Goal: Task Accomplishment & Management: Manage account settings

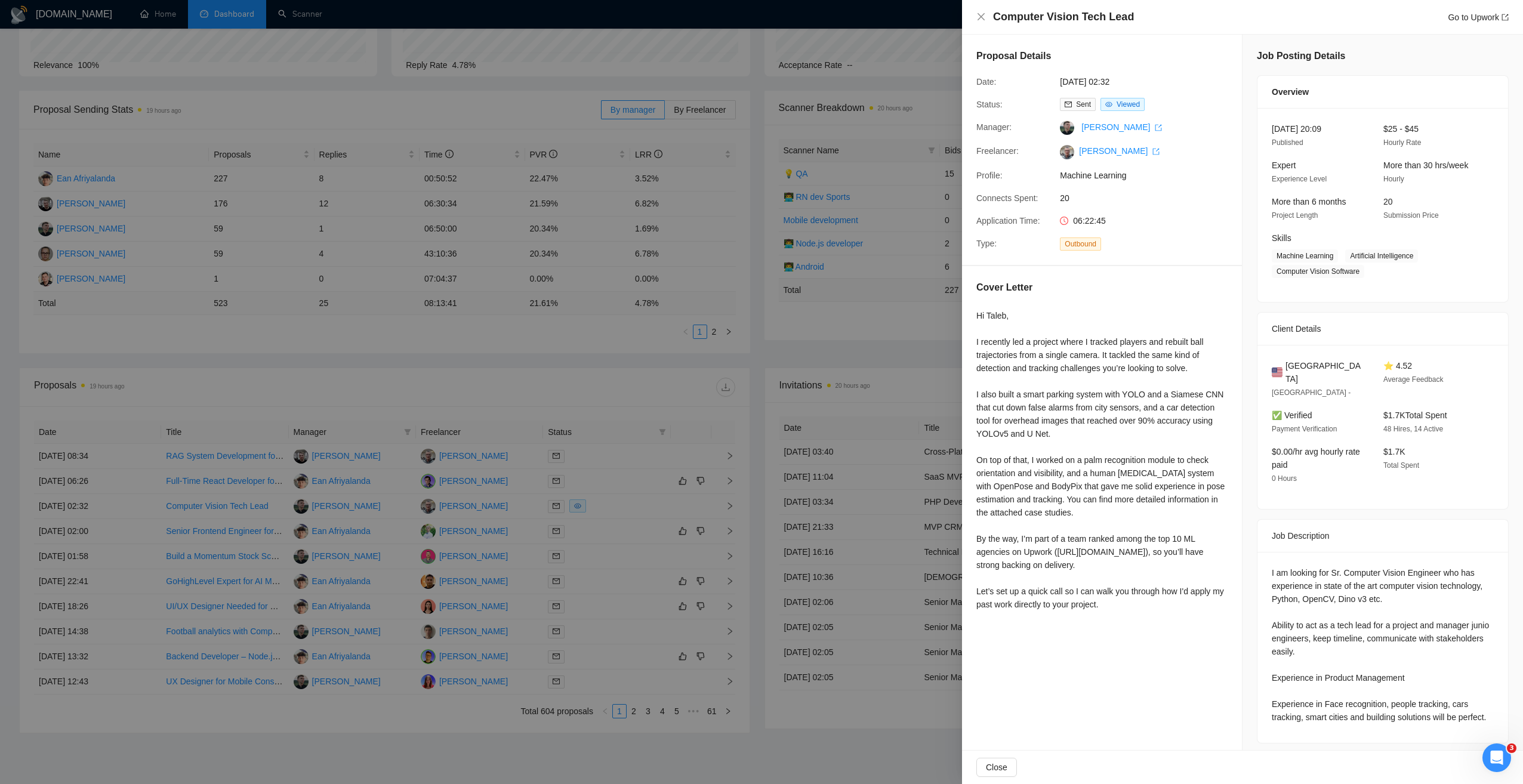
click at [399, 118] on div at bounding box center [761, 392] width 1523 height 784
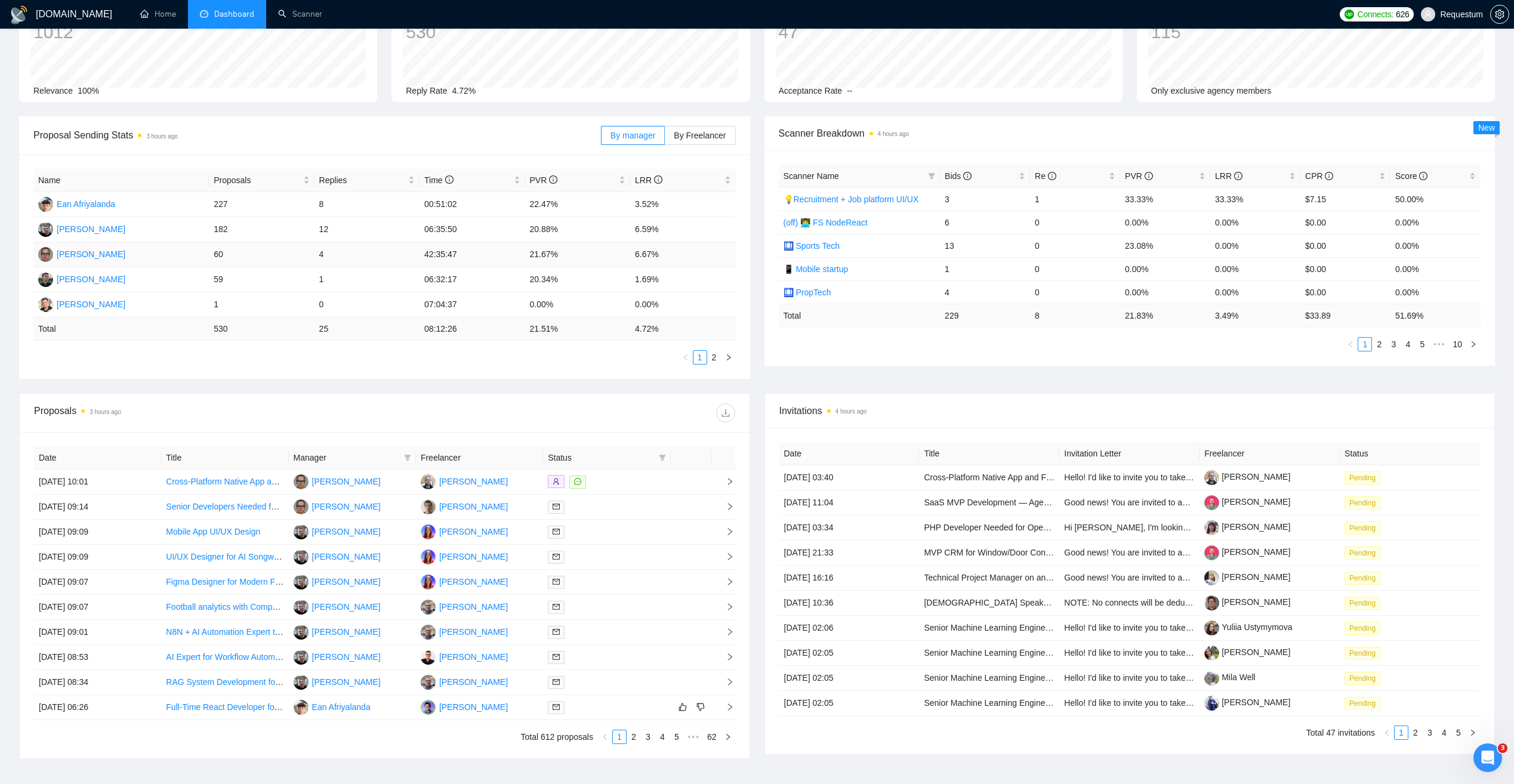
scroll to position [120, 0]
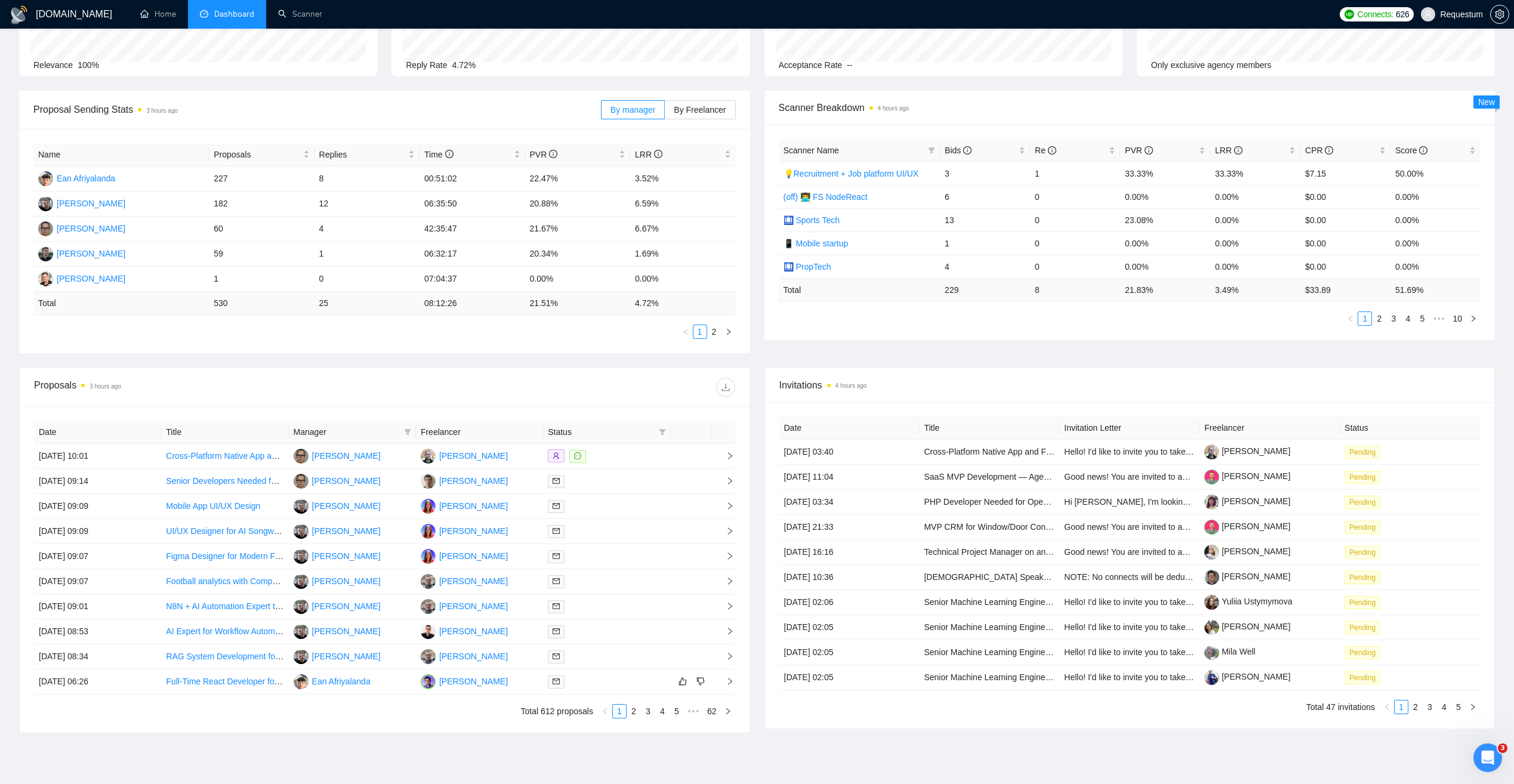
click at [360, 429] on span "Manager" at bounding box center [346, 432] width 106 height 13
click at [405, 433] on icon "filter" at bounding box center [407, 432] width 7 height 7
click at [380, 533] on span "[PERSON_NAME]" at bounding box center [361, 531] width 68 height 10
checkbox input "true"
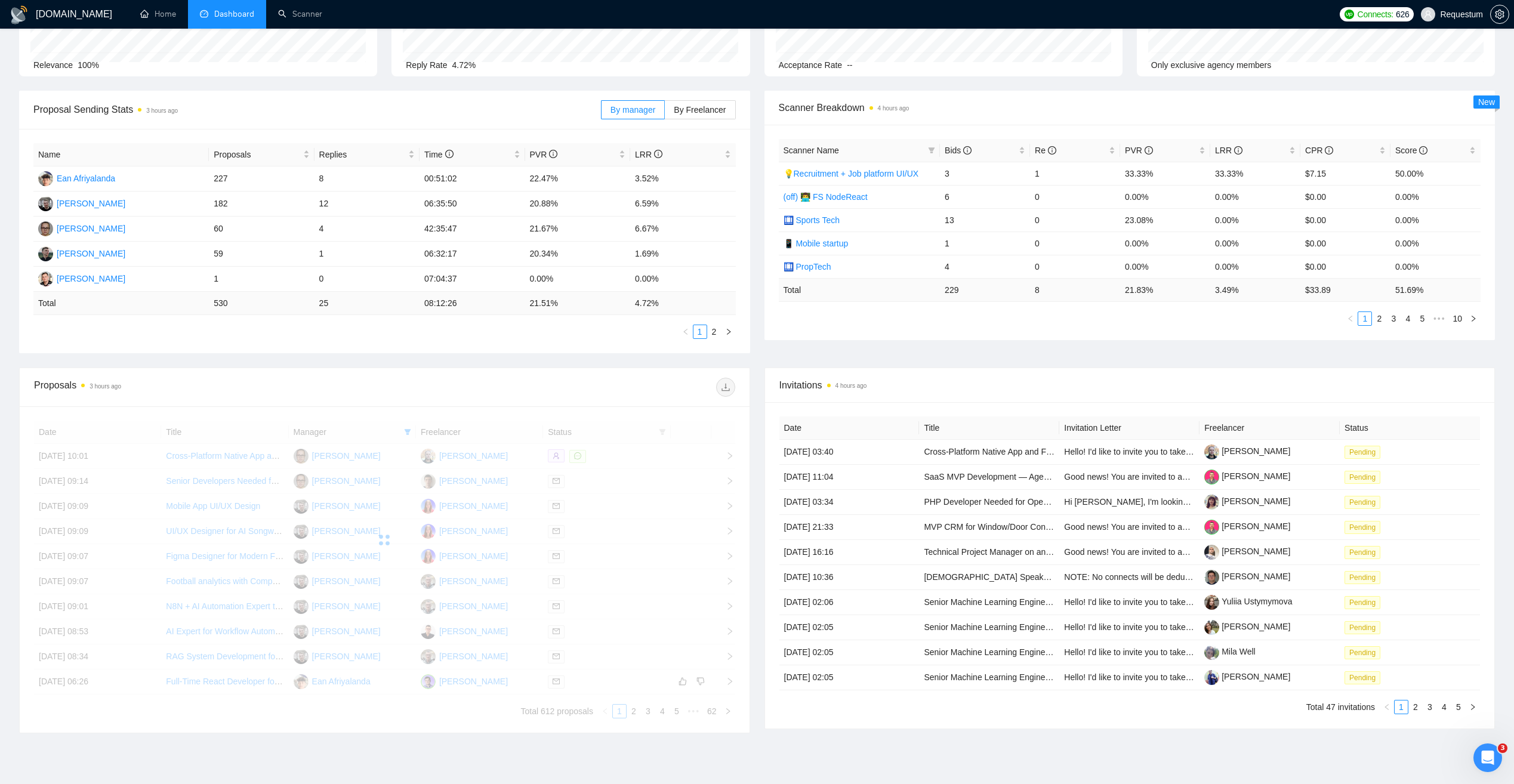
click at [470, 378] on div at bounding box center [559, 387] width 350 height 19
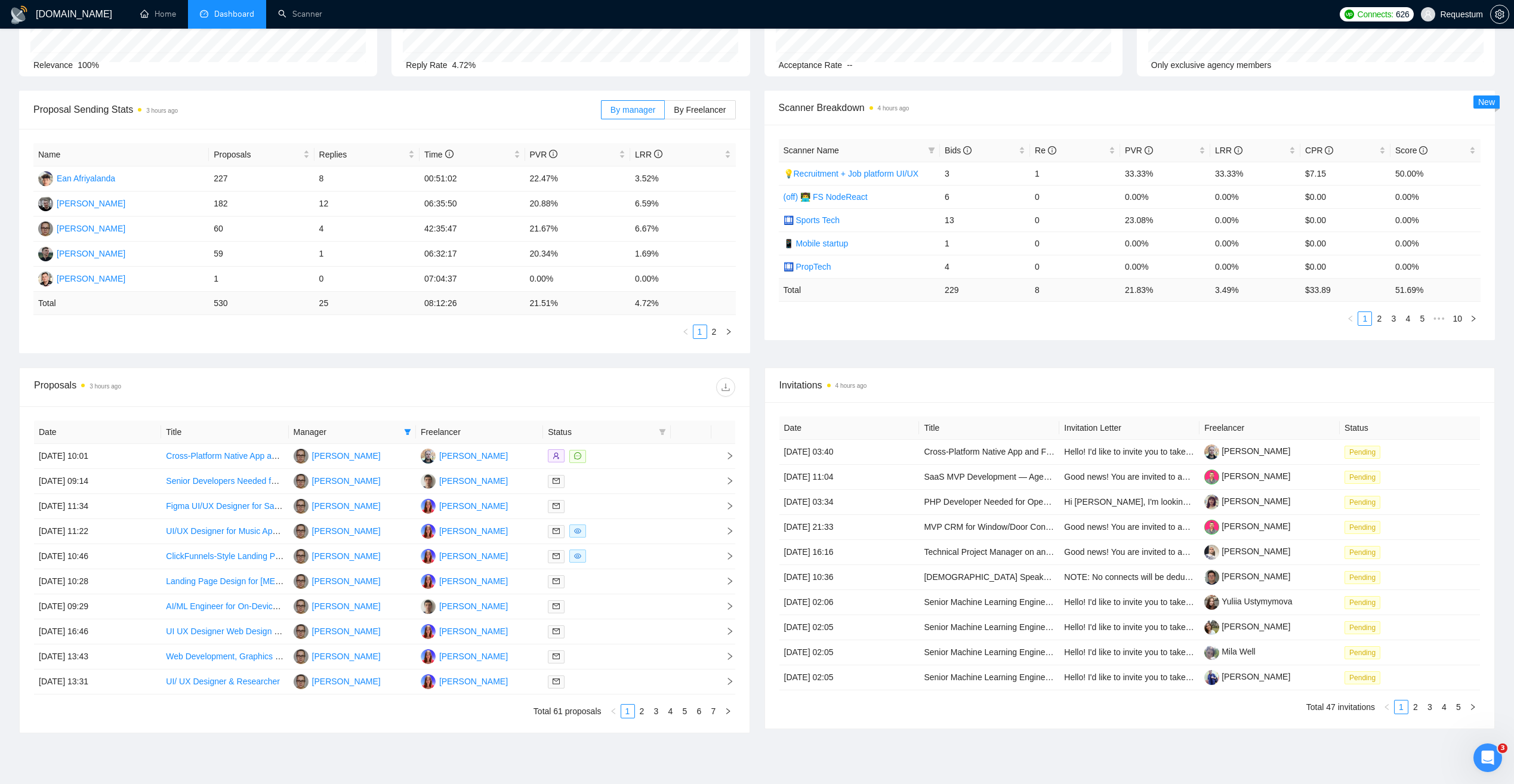
click at [615, 357] on div "Proposal Sending Stats 3 hours ago By manager By Freelancer Name Proposals Repl…" at bounding box center [756, 229] width 1490 height 277
click at [642, 711] on link "2" at bounding box center [642, 711] width 13 height 13
click at [628, 713] on link "1" at bounding box center [628, 711] width 13 height 13
click at [644, 712] on link "2" at bounding box center [642, 711] width 13 height 13
click at [628, 712] on link "1" at bounding box center [628, 711] width 13 height 13
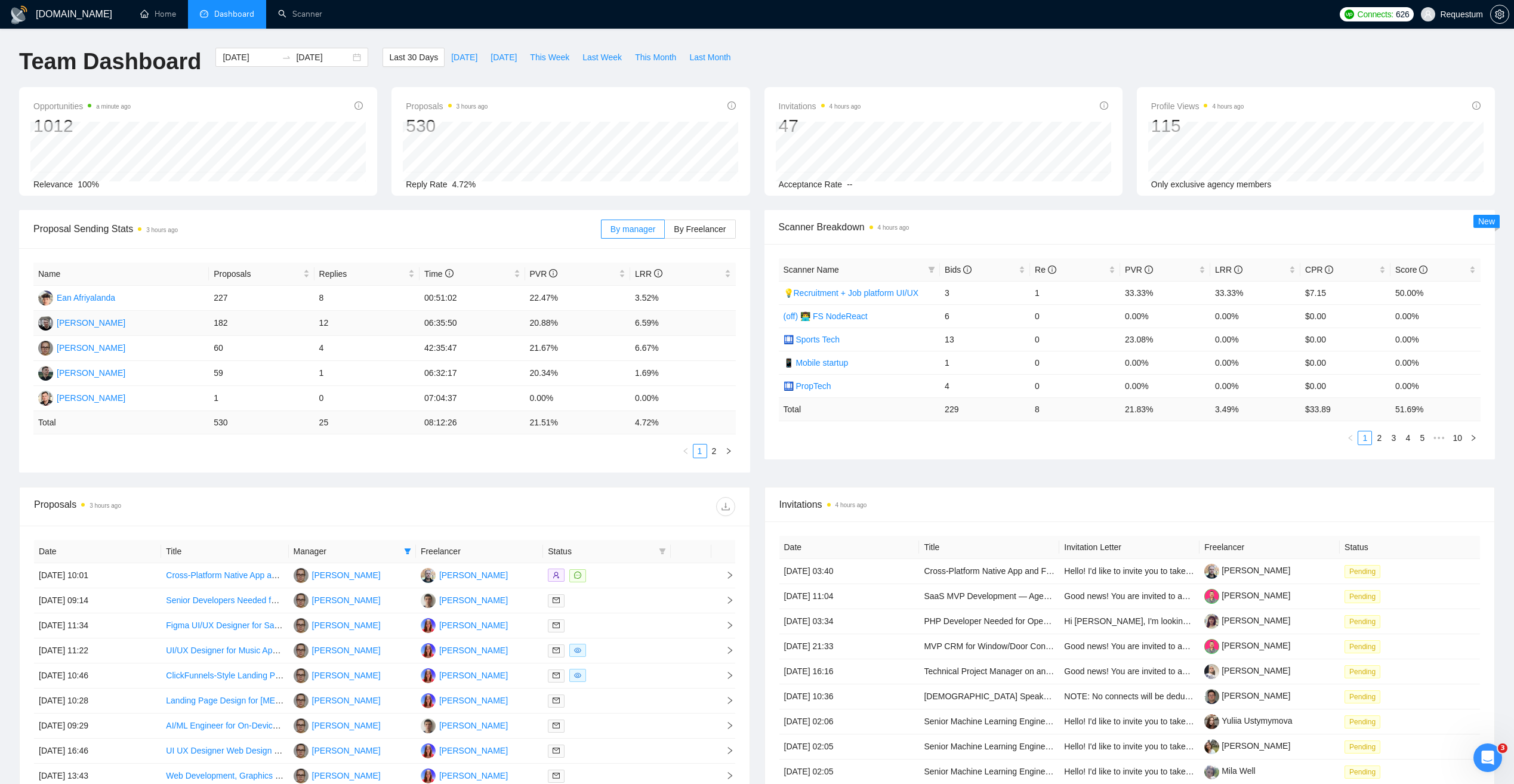
click at [603, 323] on td "20.88%" at bounding box center [577, 323] width 105 height 25
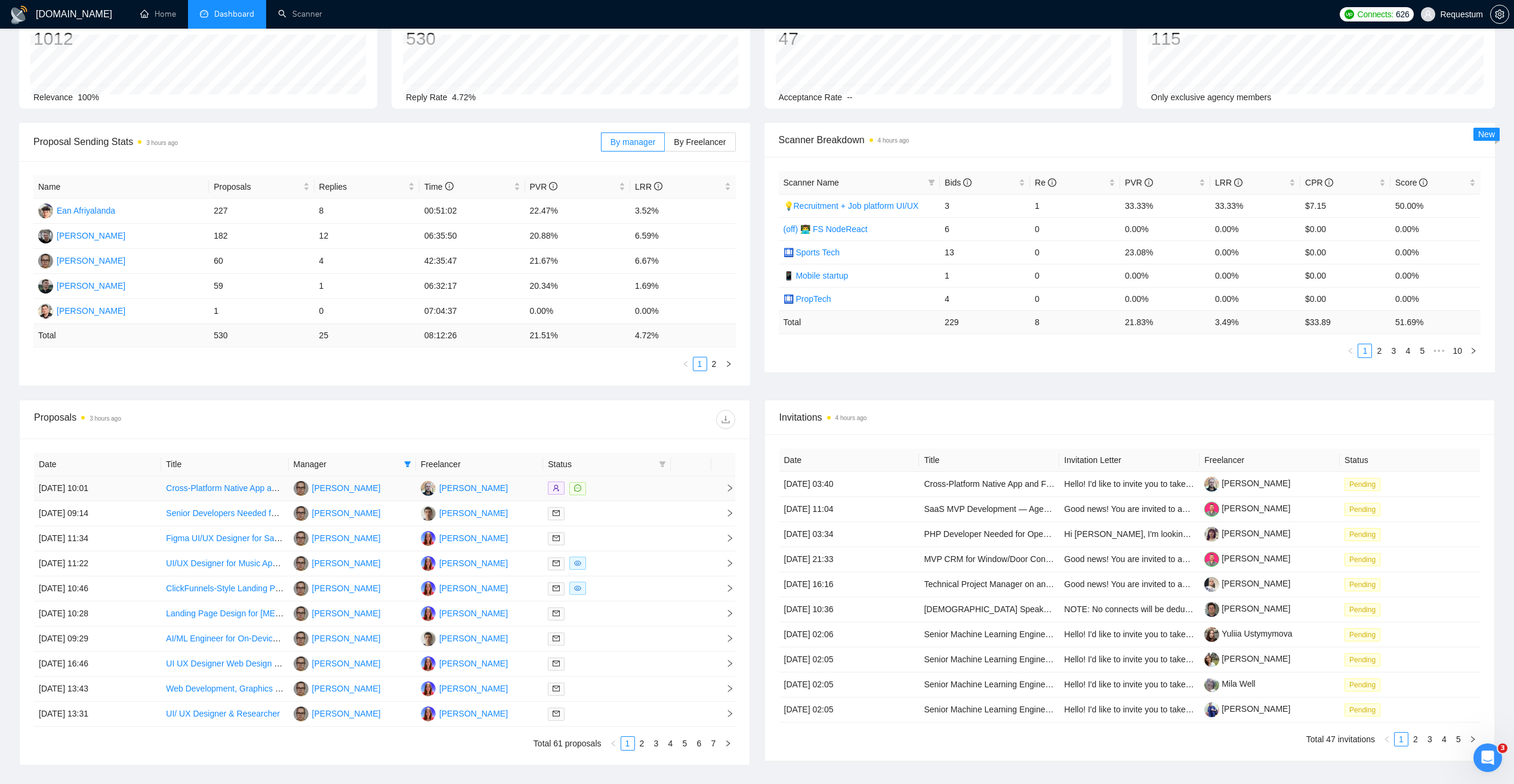
scroll to position [120, 0]
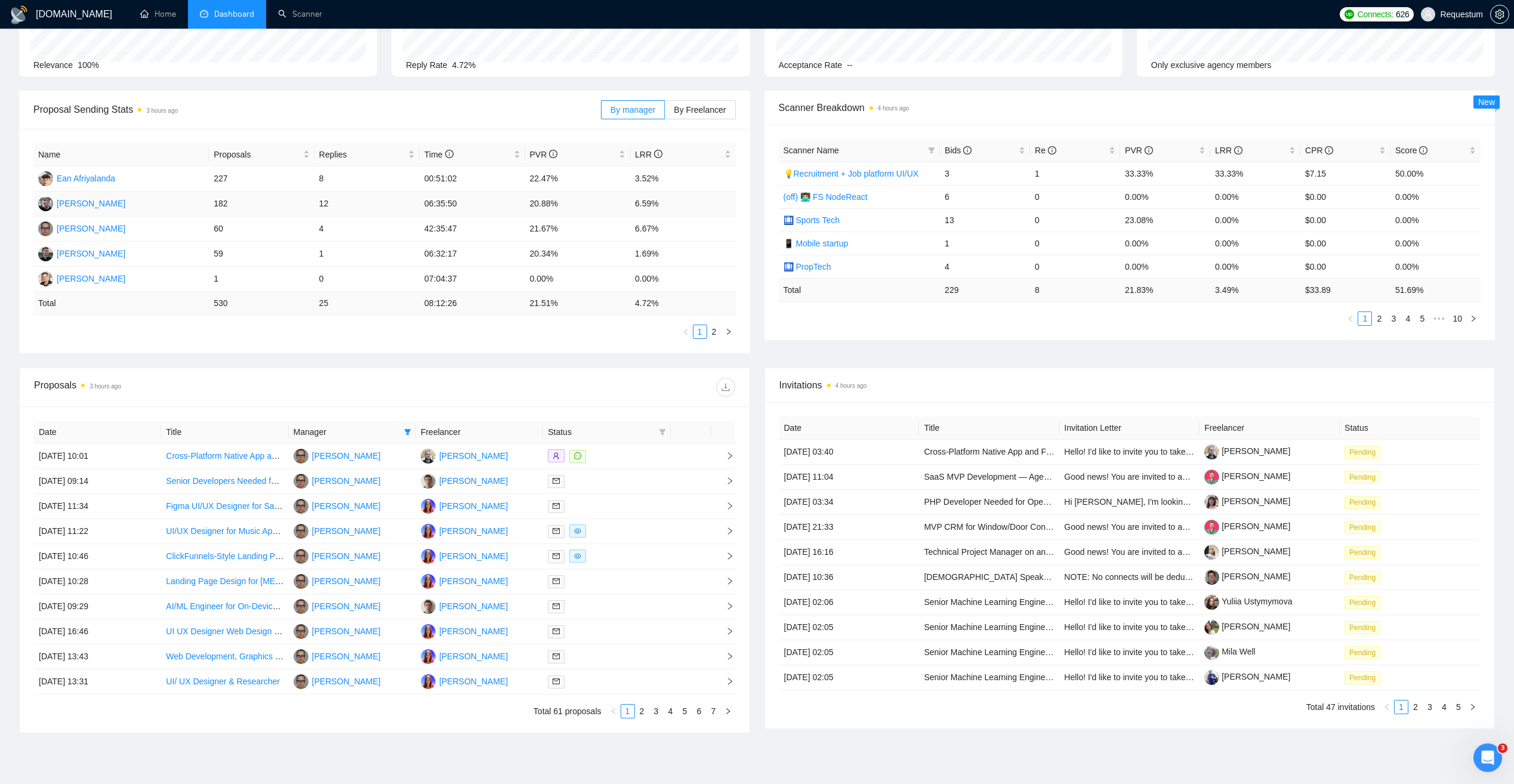
click at [689, 202] on td "6.59%" at bounding box center [683, 204] width 106 height 25
click at [407, 430] on icon "filter" at bounding box center [408, 431] width 7 height 6
click at [364, 528] on span "[PERSON_NAME]" at bounding box center [361, 531] width 68 height 10
checkbox input "false"
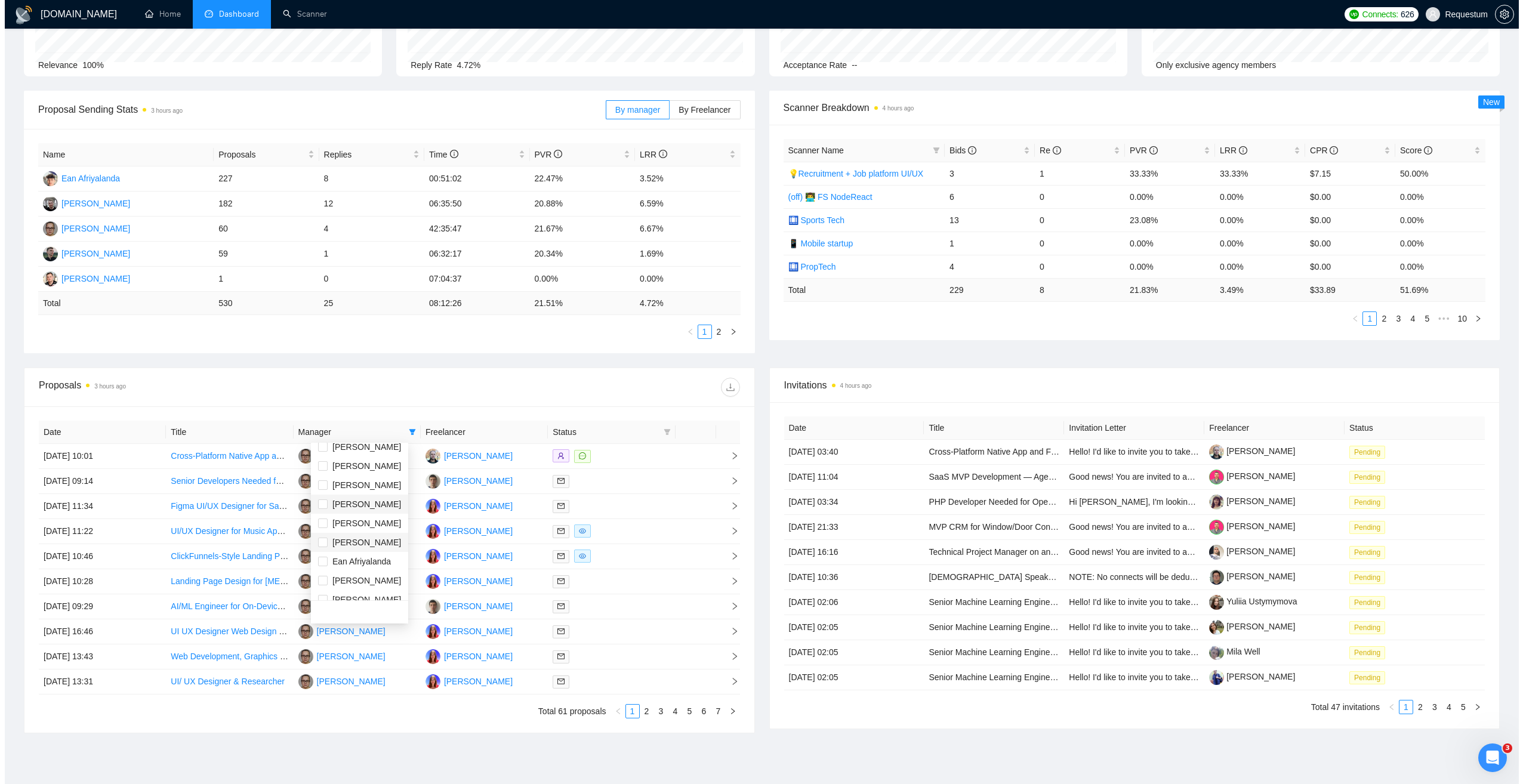
scroll to position [19, 0]
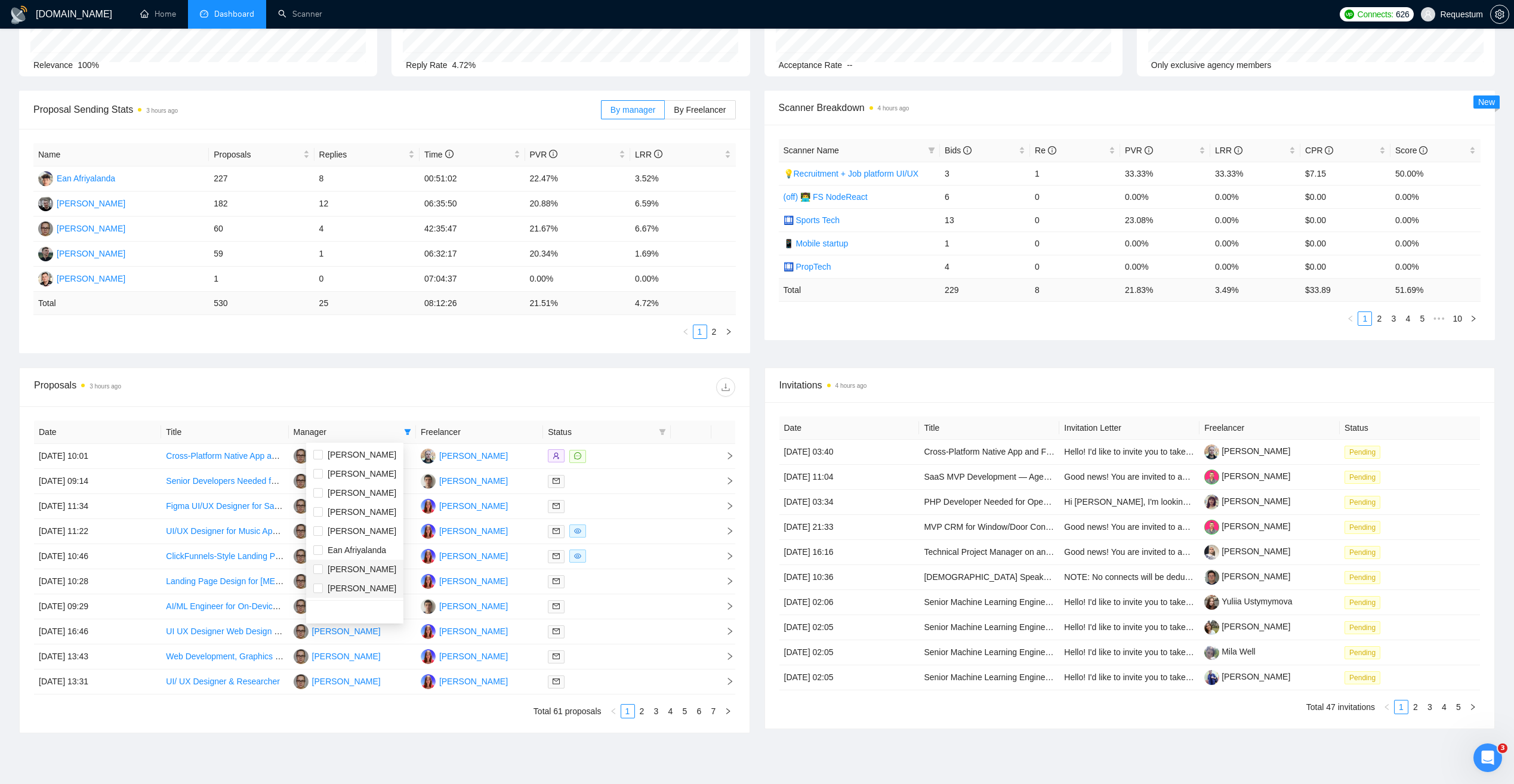
click at [370, 586] on span "[PERSON_NAME]" at bounding box center [361, 589] width 68 height 10
checkbox input "true"
click at [432, 375] on div "Proposals 3 hours ago" at bounding box center [384, 387] width 701 height 38
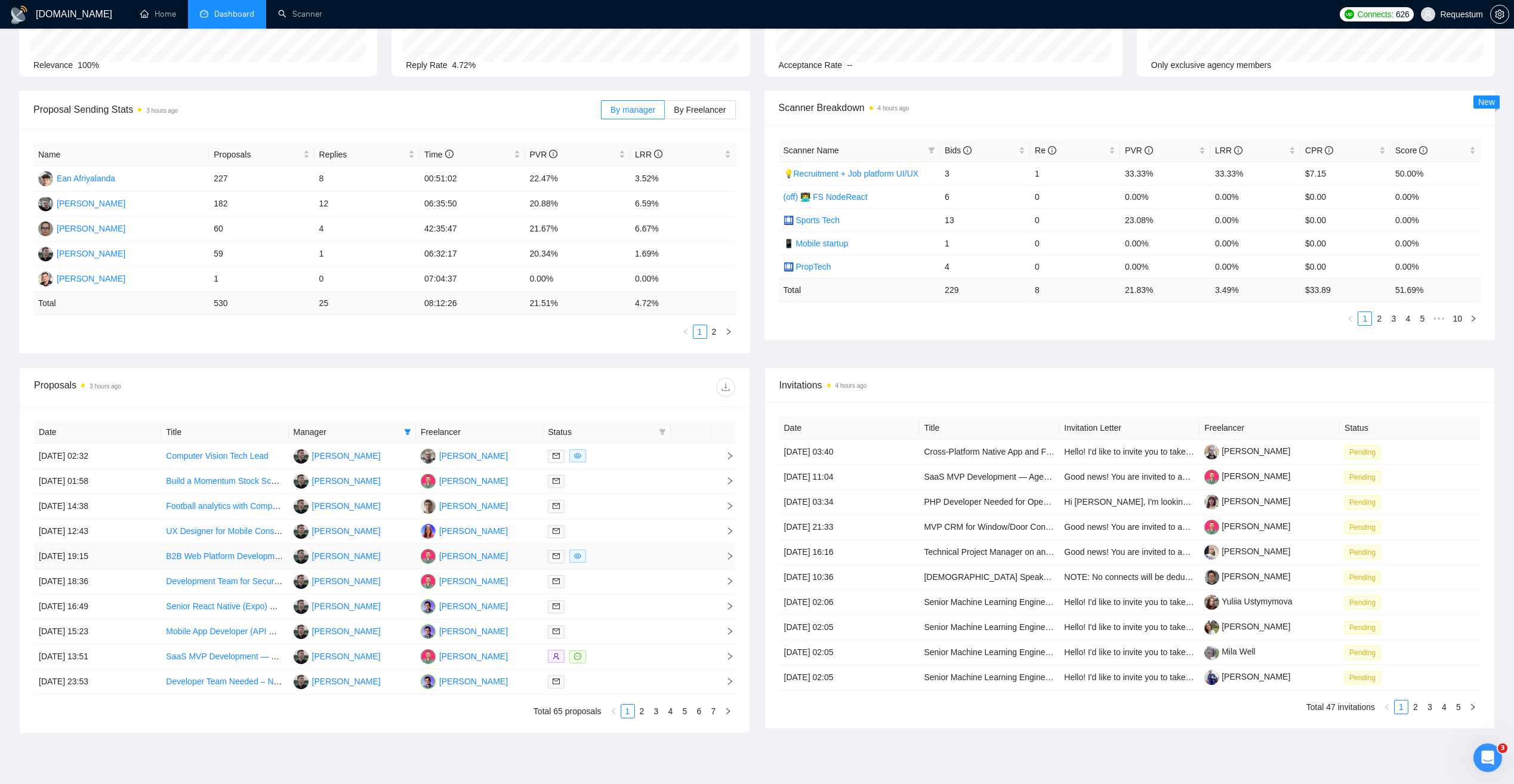
click at [621, 556] on div at bounding box center [606, 556] width 118 height 14
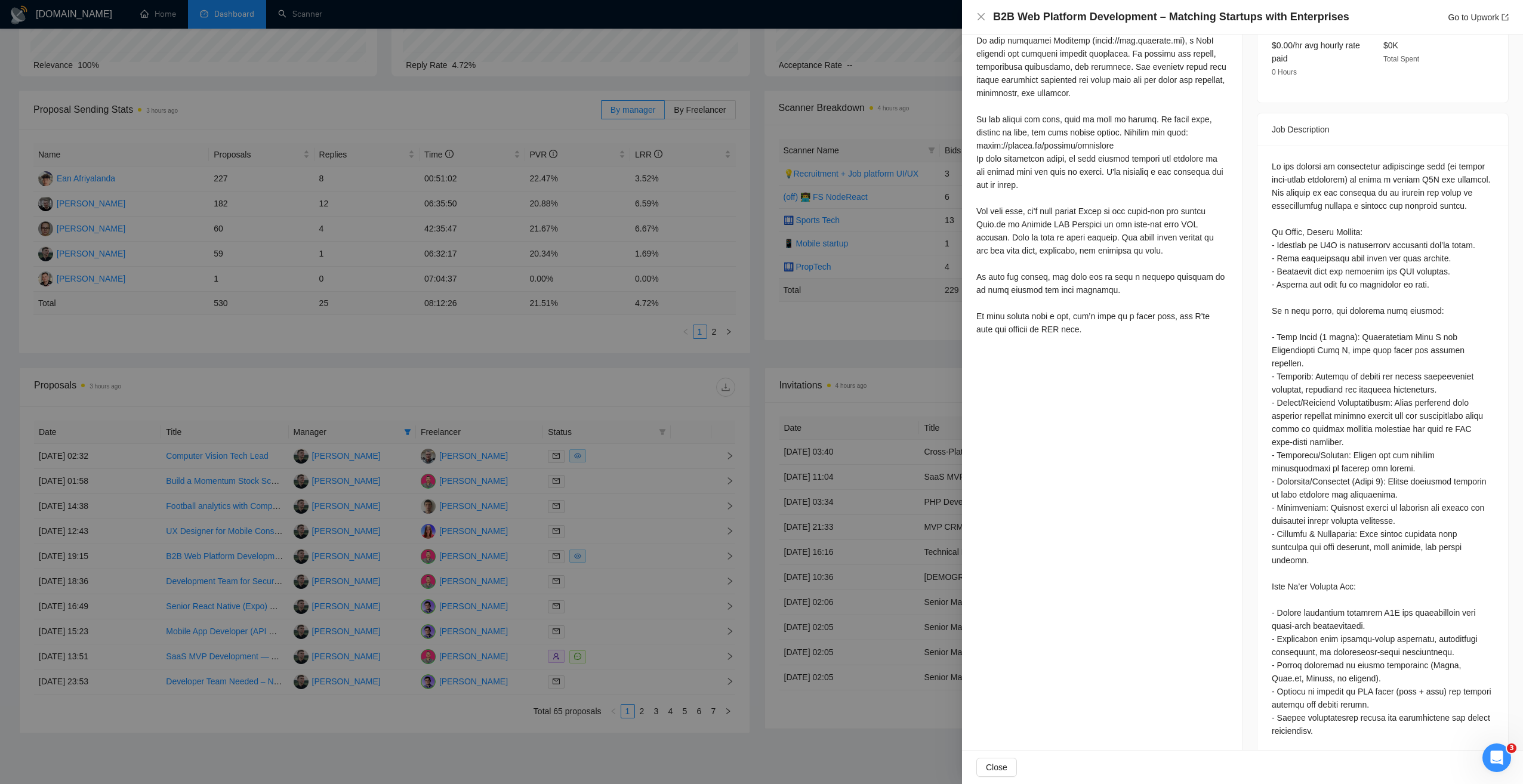
scroll to position [120, 0]
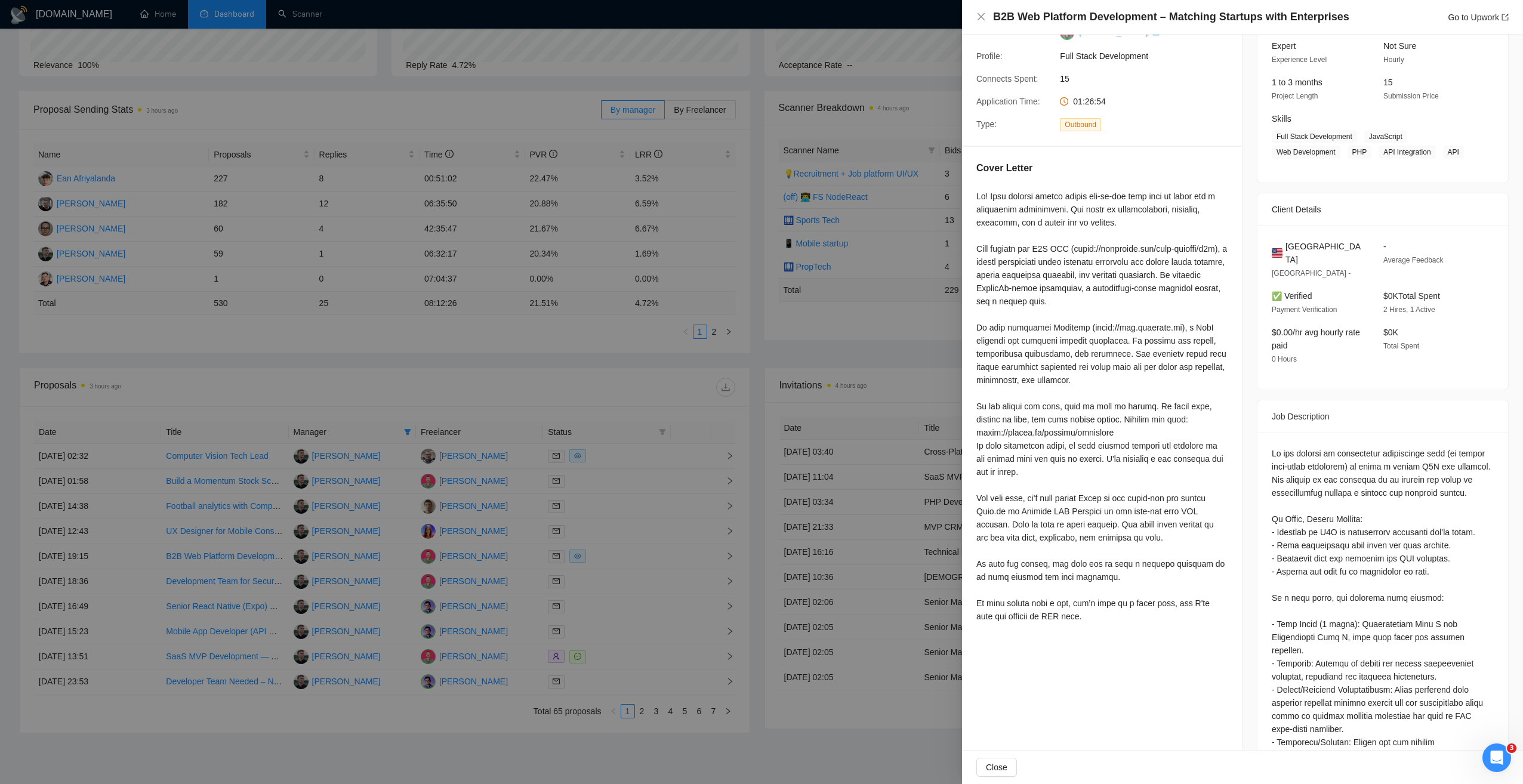
click at [617, 392] on div at bounding box center [761, 392] width 1523 height 784
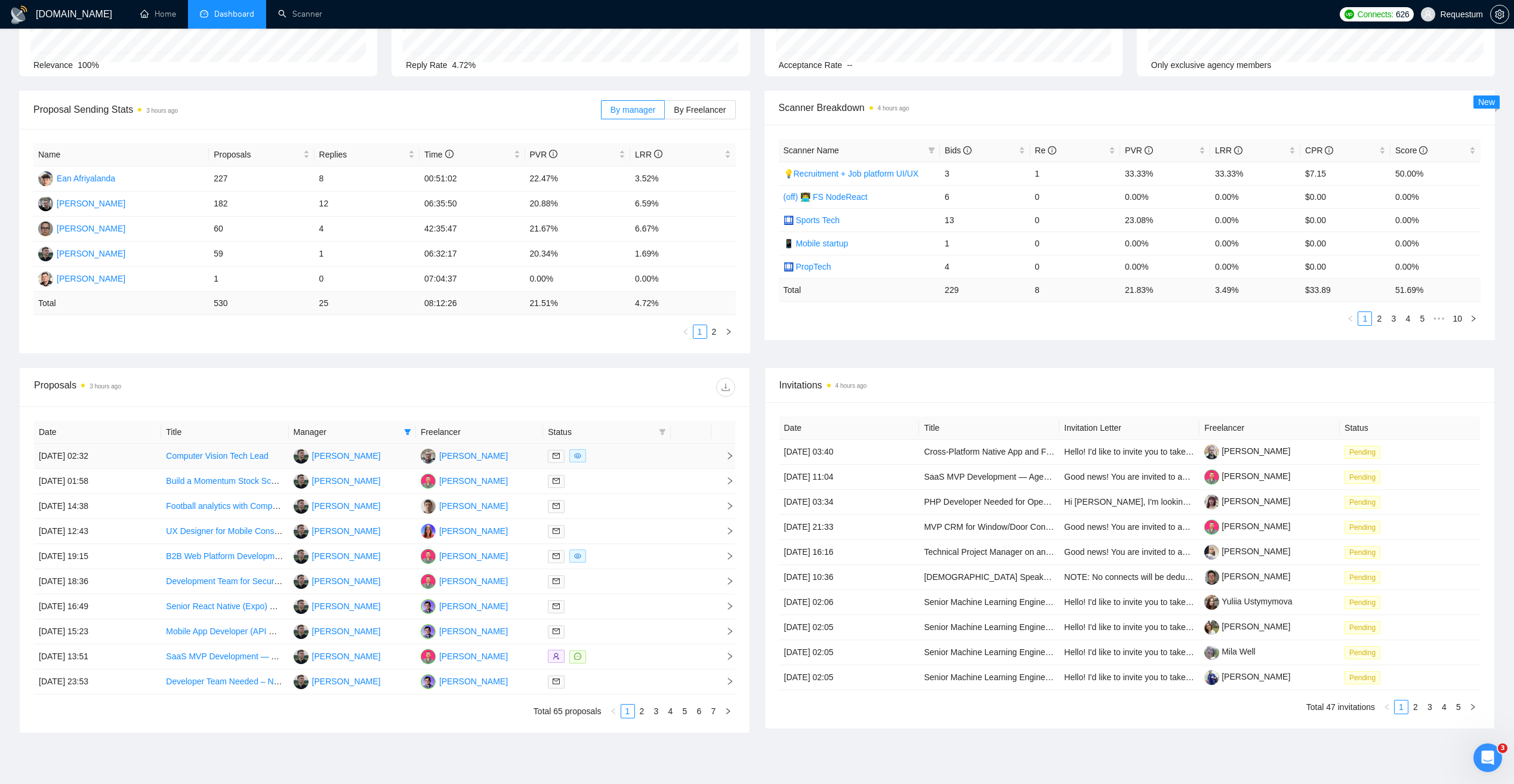
click at [632, 460] on div at bounding box center [606, 456] width 118 height 14
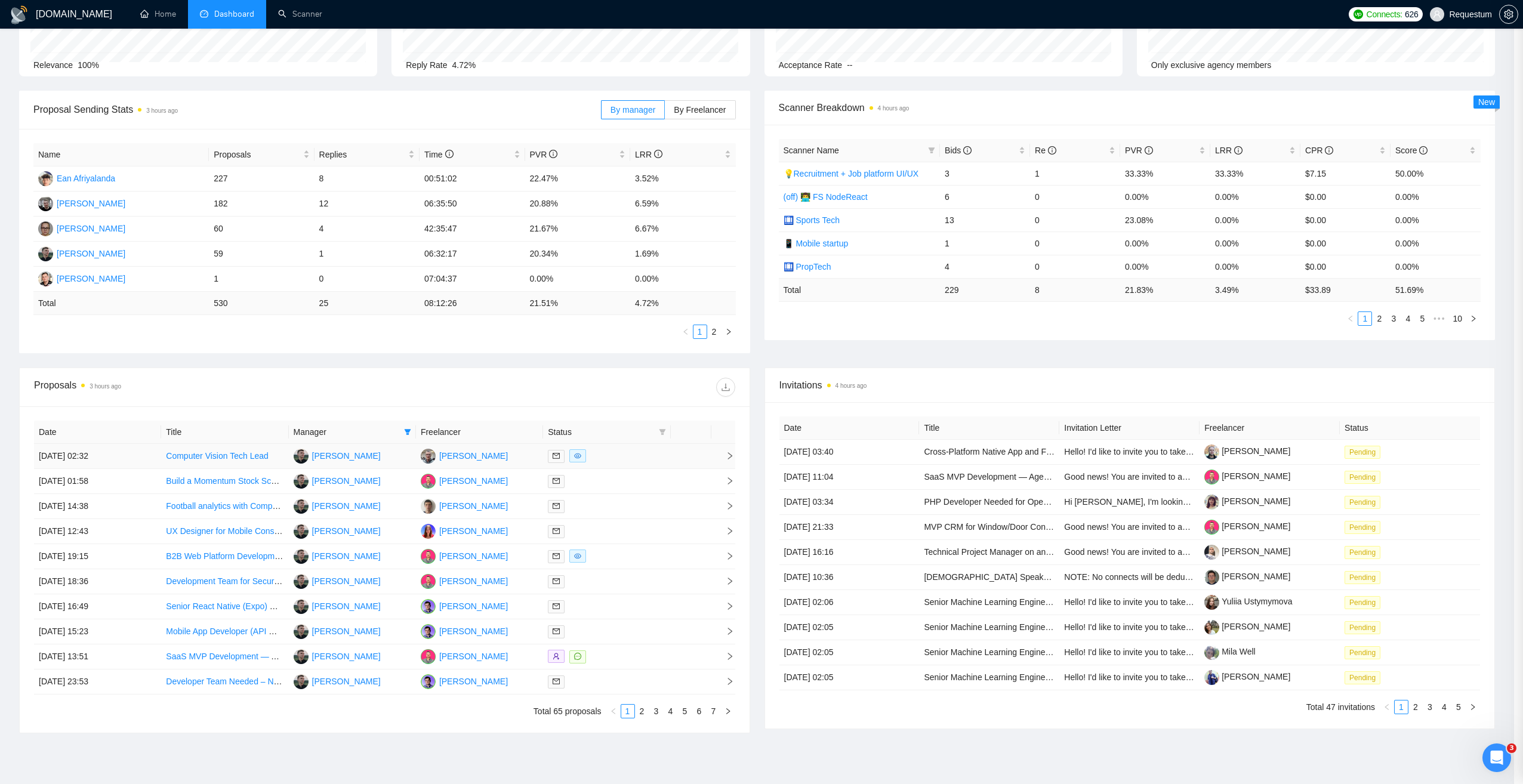
scroll to position [0, 0]
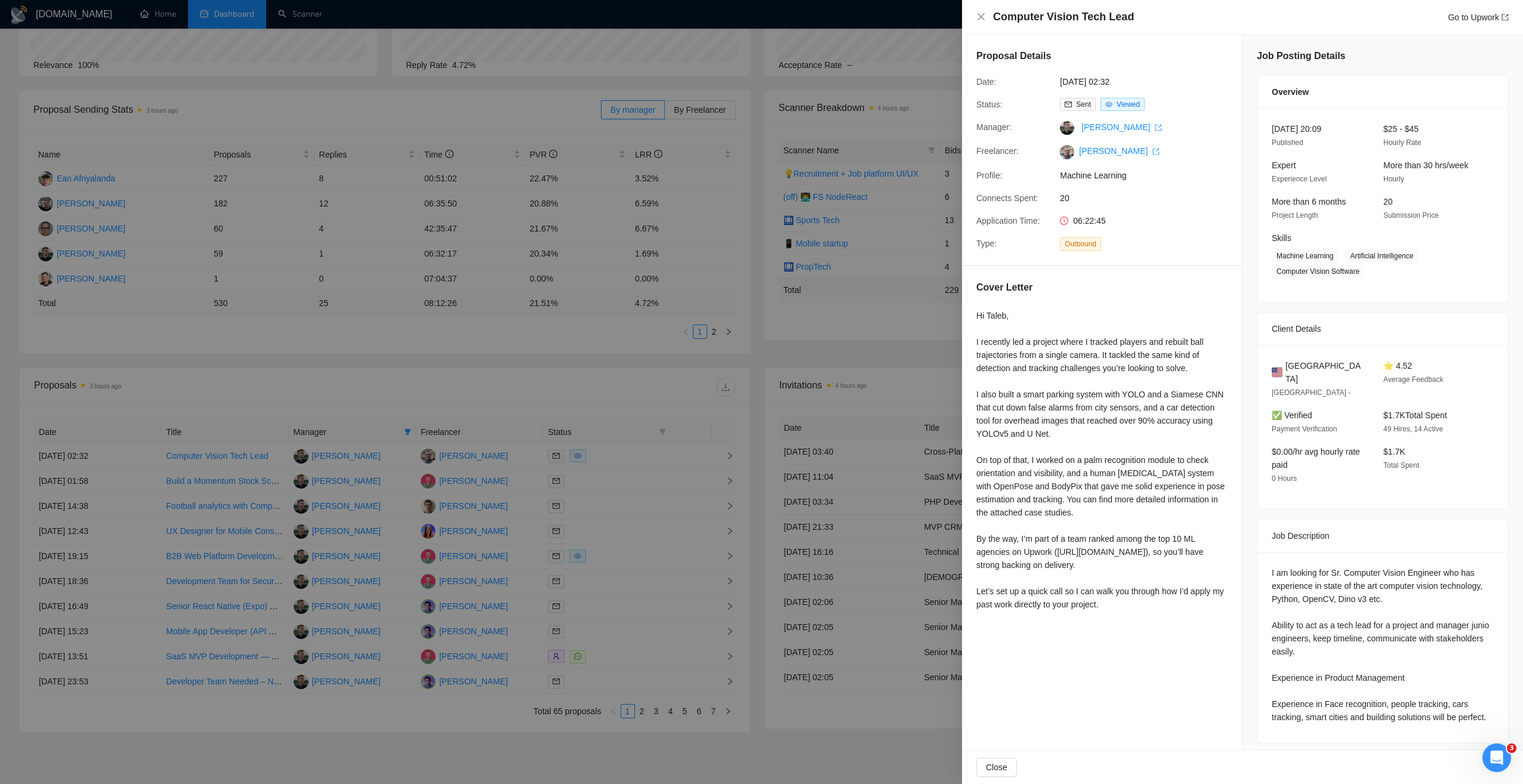
click at [612, 387] on div at bounding box center [761, 392] width 1523 height 784
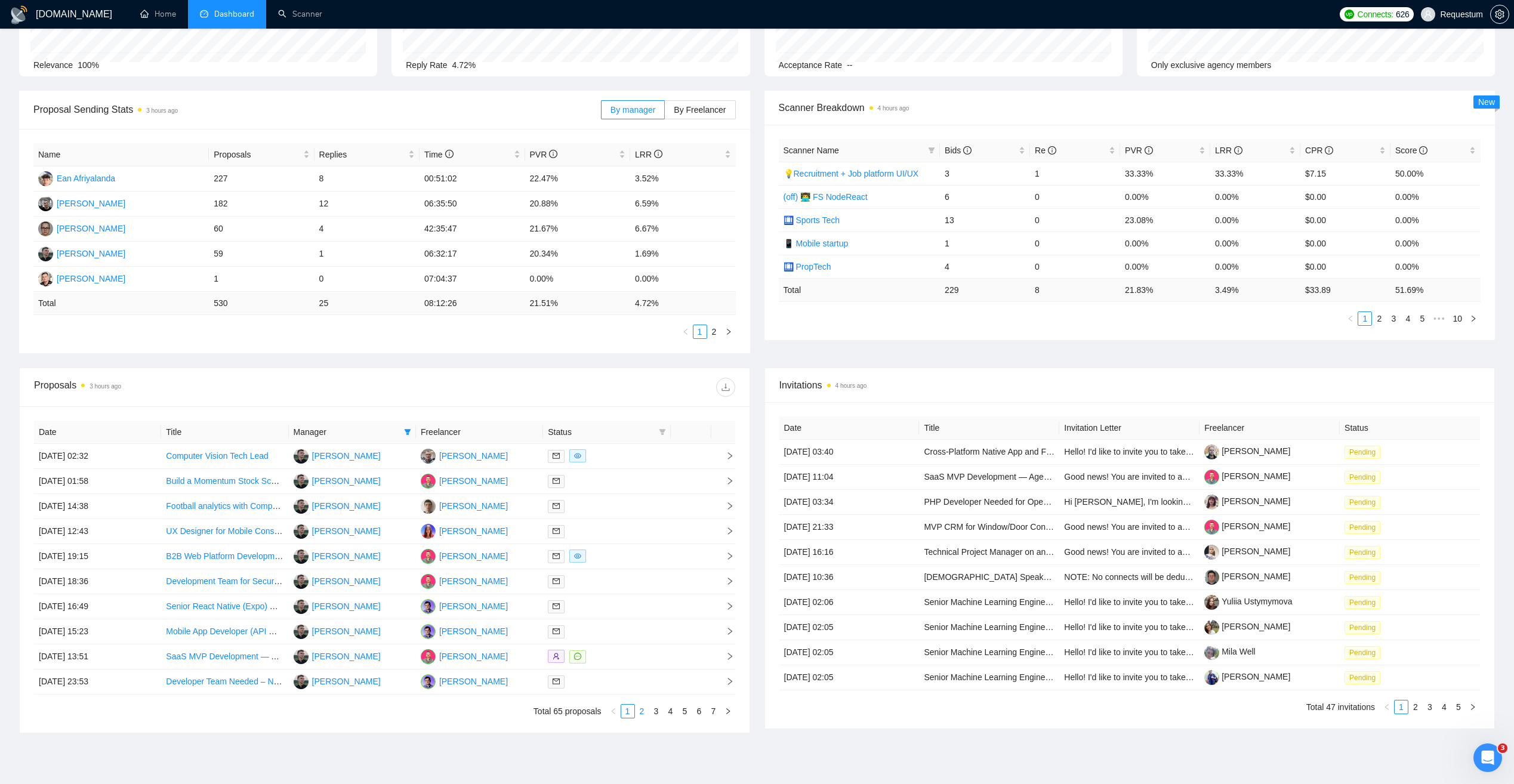
click at [642, 707] on link "2" at bounding box center [642, 711] width 13 height 13
click at [628, 606] on div at bounding box center [606, 606] width 118 height 14
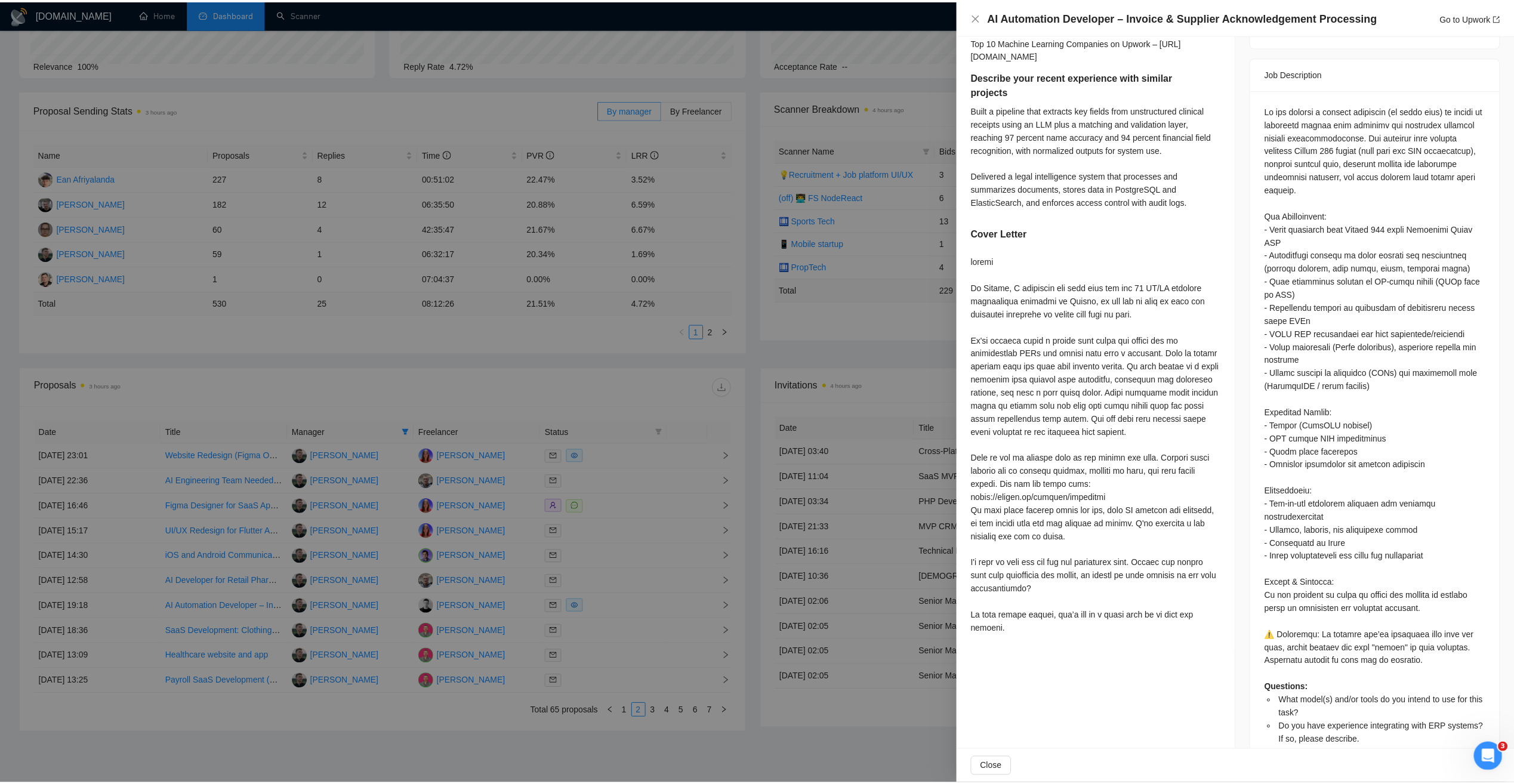
scroll to position [509, 0]
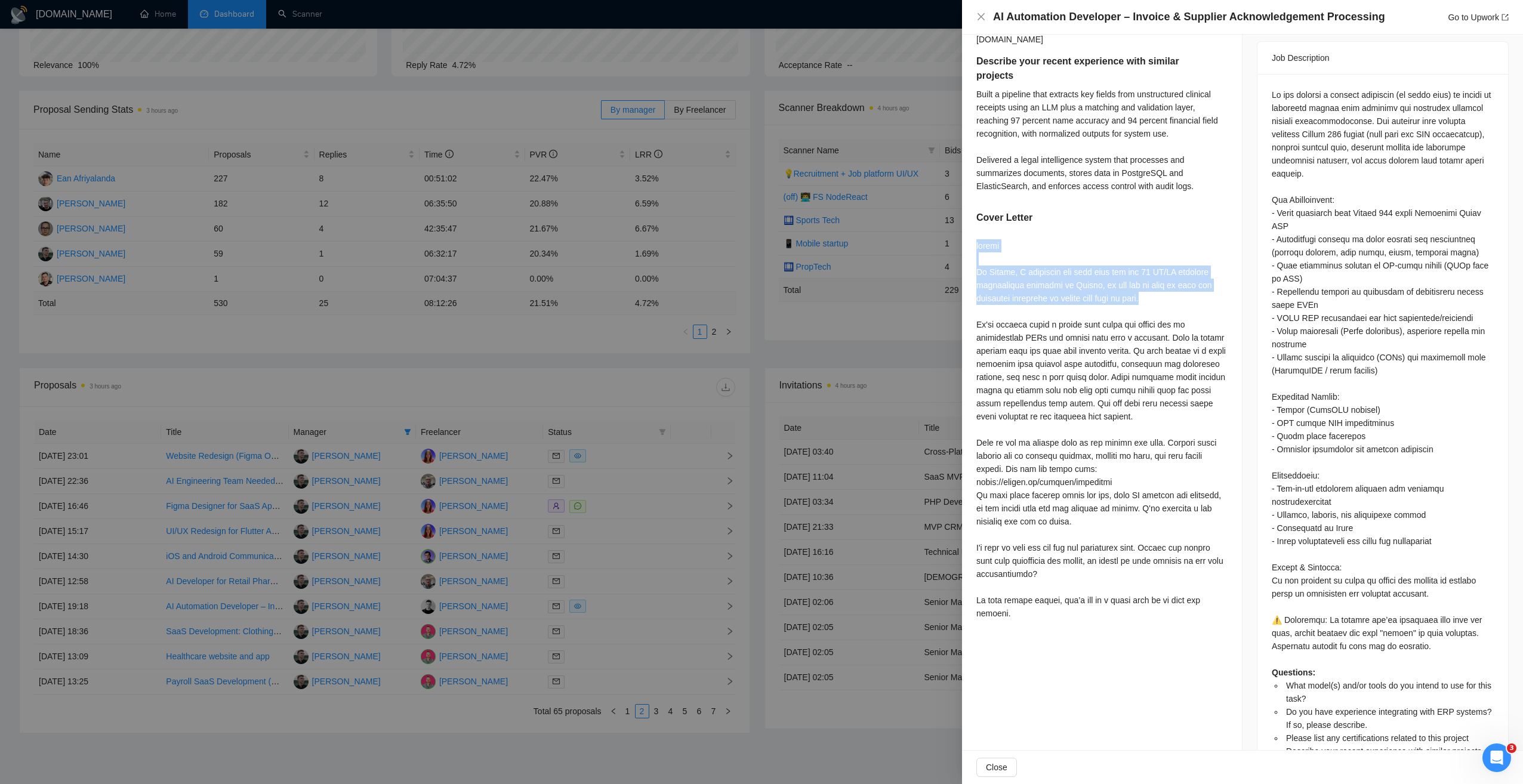
drag, startPoint x: 977, startPoint y: 245, endPoint x: 1163, endPoint y: 299, distance: 193.7
click at [1163, 299] on div at bounding box center [1102, 430] width 251 height 381
click at [1008, 322] on div at bounding box center [1102, 430] width 251 height 381
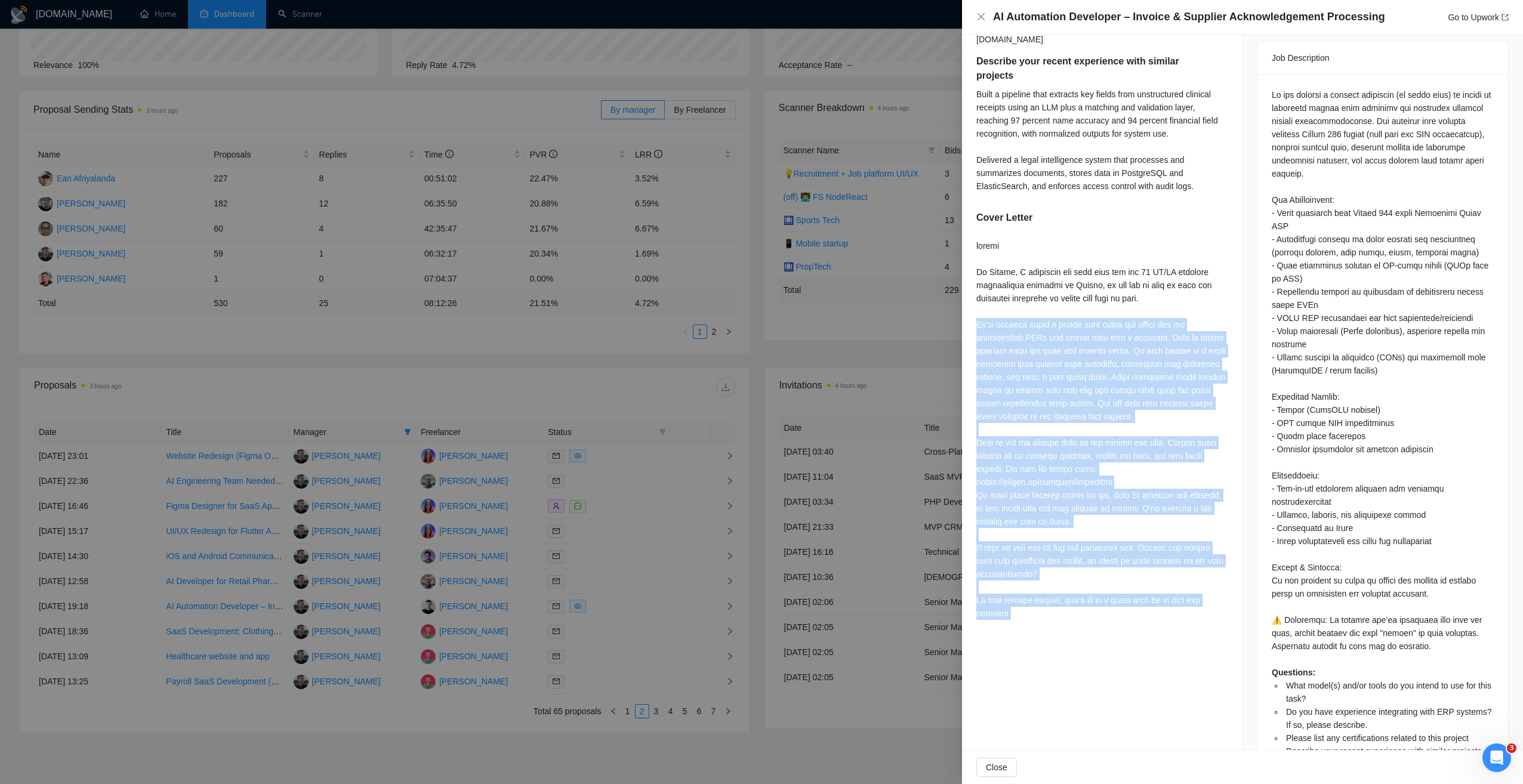
drag, startPoint x: 984, startPoint y: 324, endPoint x: 1229, endPoint y: 613, distance: 378.9
click at [1229, 613] on div "What model(s) and/or tools do you intend to use for this task? LLM for parsing …" at bounding box center [1102, 198] width 280 height 882
drag, startPoint x: 1229, startPoint y: 613, endPoint x: 1142, endPoint y: 569, distance: 97.5
click at [1144, 569] on div at bounding box center [1102, 430] width 251 height 381
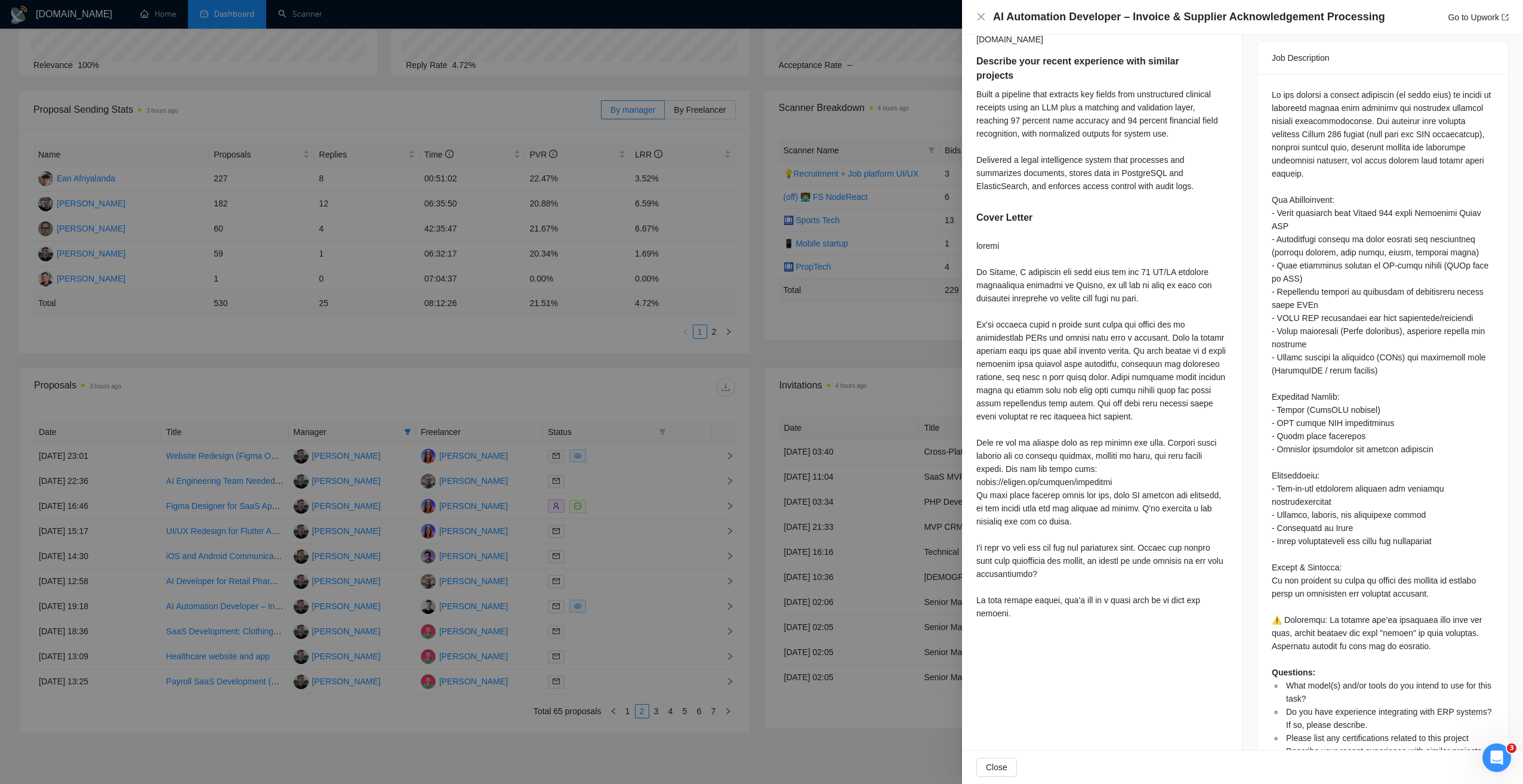
click at [638, 390] on div at bounding box center [761, 392] width 1523 height 784
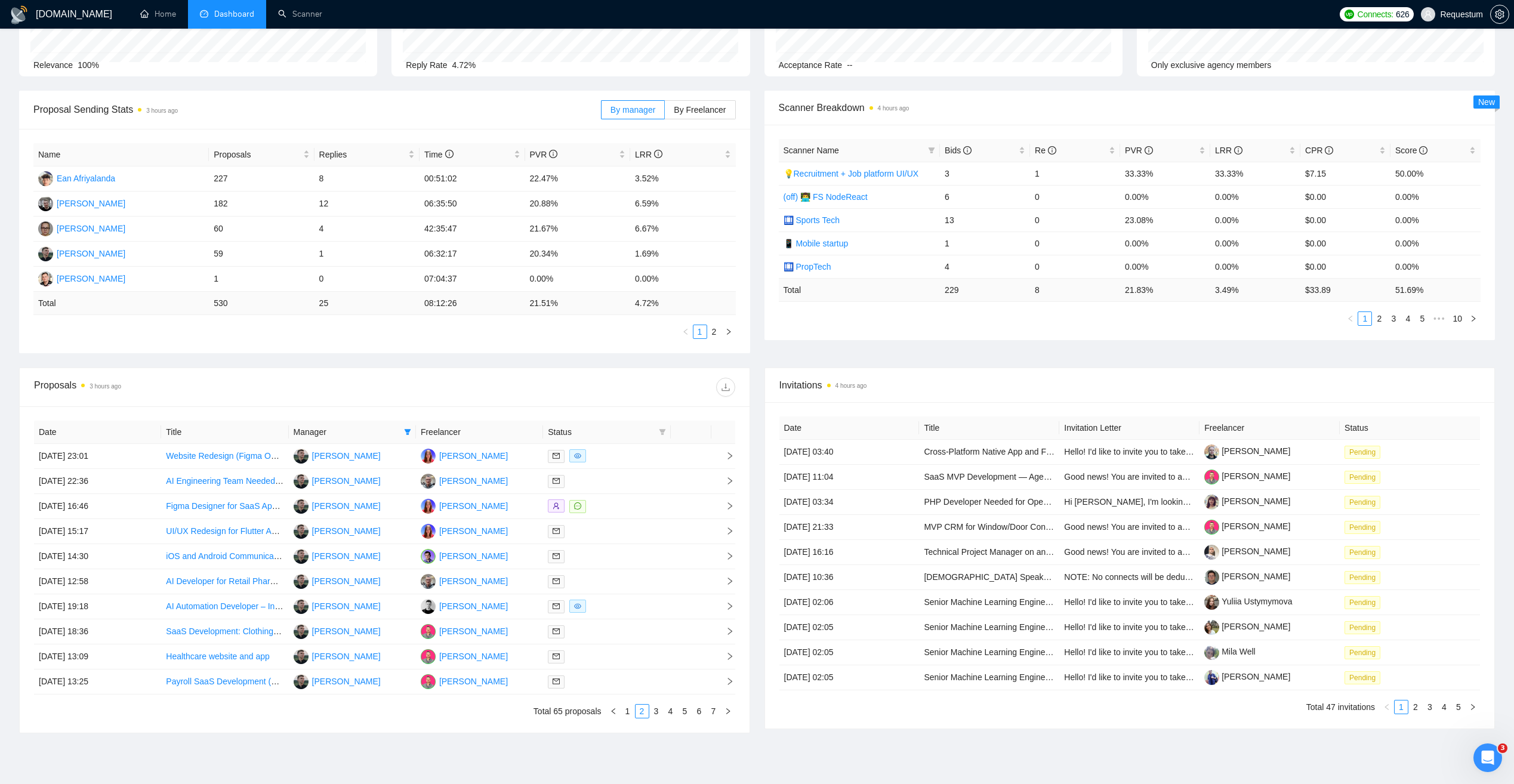
click at [647, 431] on span "Status" at bounding box center [600, 432] width 106 height 13
click at [665, 431] on icon "filter" at bounding box center [662, 431] width 7 height 6
click at [634, 451] on span "Chat" at bounding box center [632, 455] width 57 height 13
click at [624, 399] on div "Proposals 3 hours ago" at bounding box center [384, 387] width 701 height 38
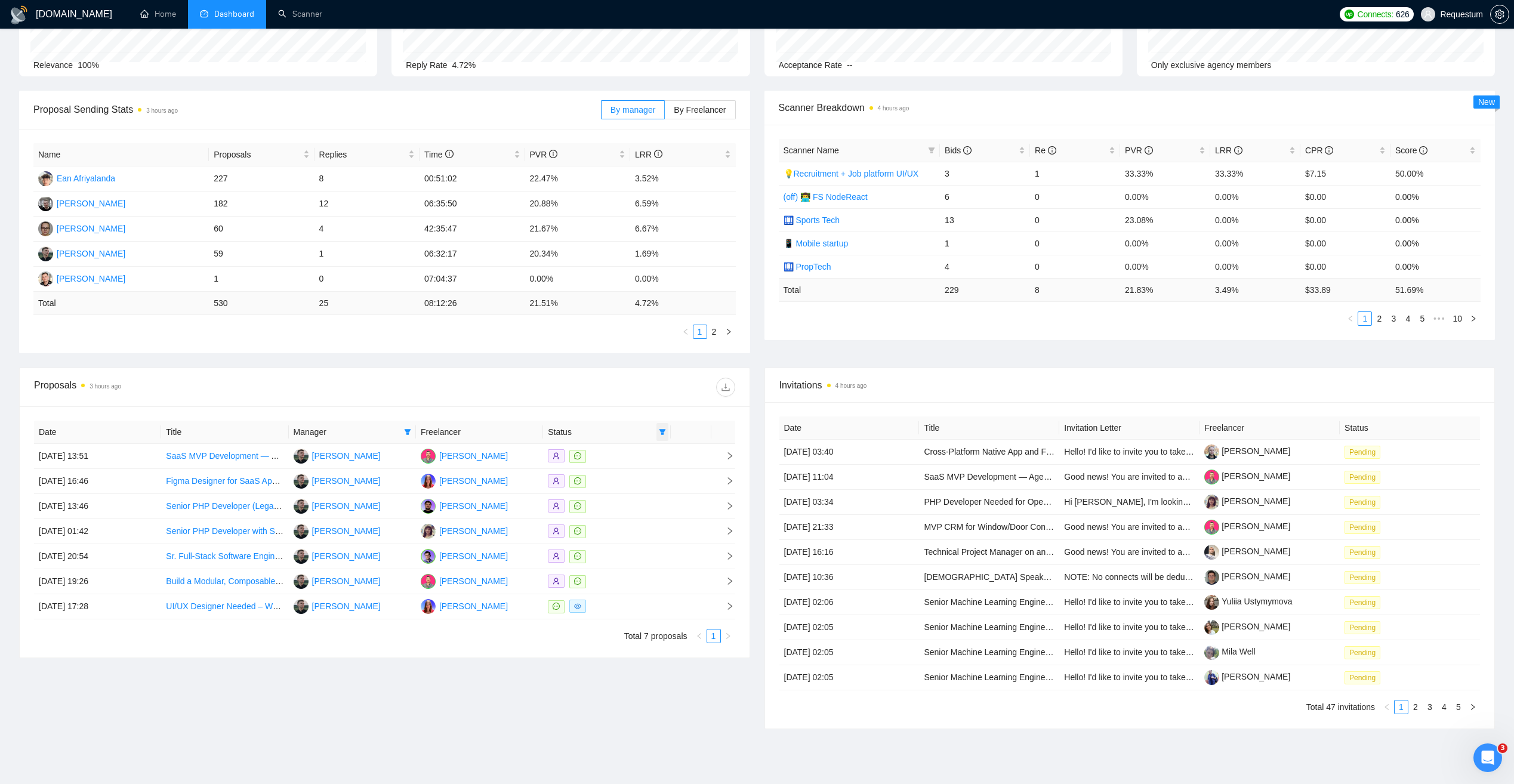
click at [662, 434] on icon "filter" at bounding box center [662, 431] width 7 height 6
click at [621, 454] on span "Chat" at bounding box center [624, 455] width 23 height 10
checkbox input "false"
click at [629, 477] on span "Sent" at bounding box center [623, 474] width 22 height 10
checkbox input "true"
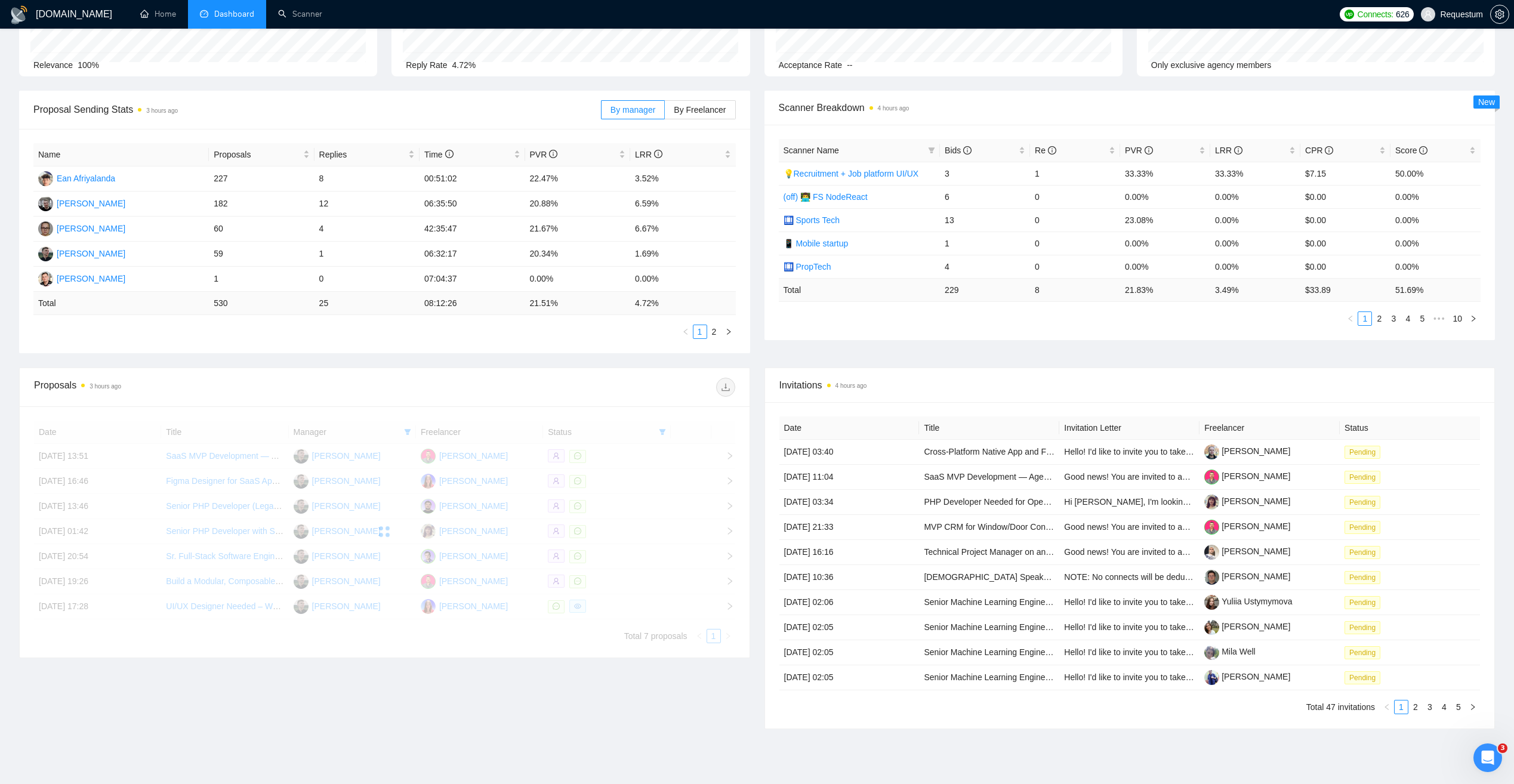
click at [595, 390] on div at bounding box center [559, 387] width 350 height 19
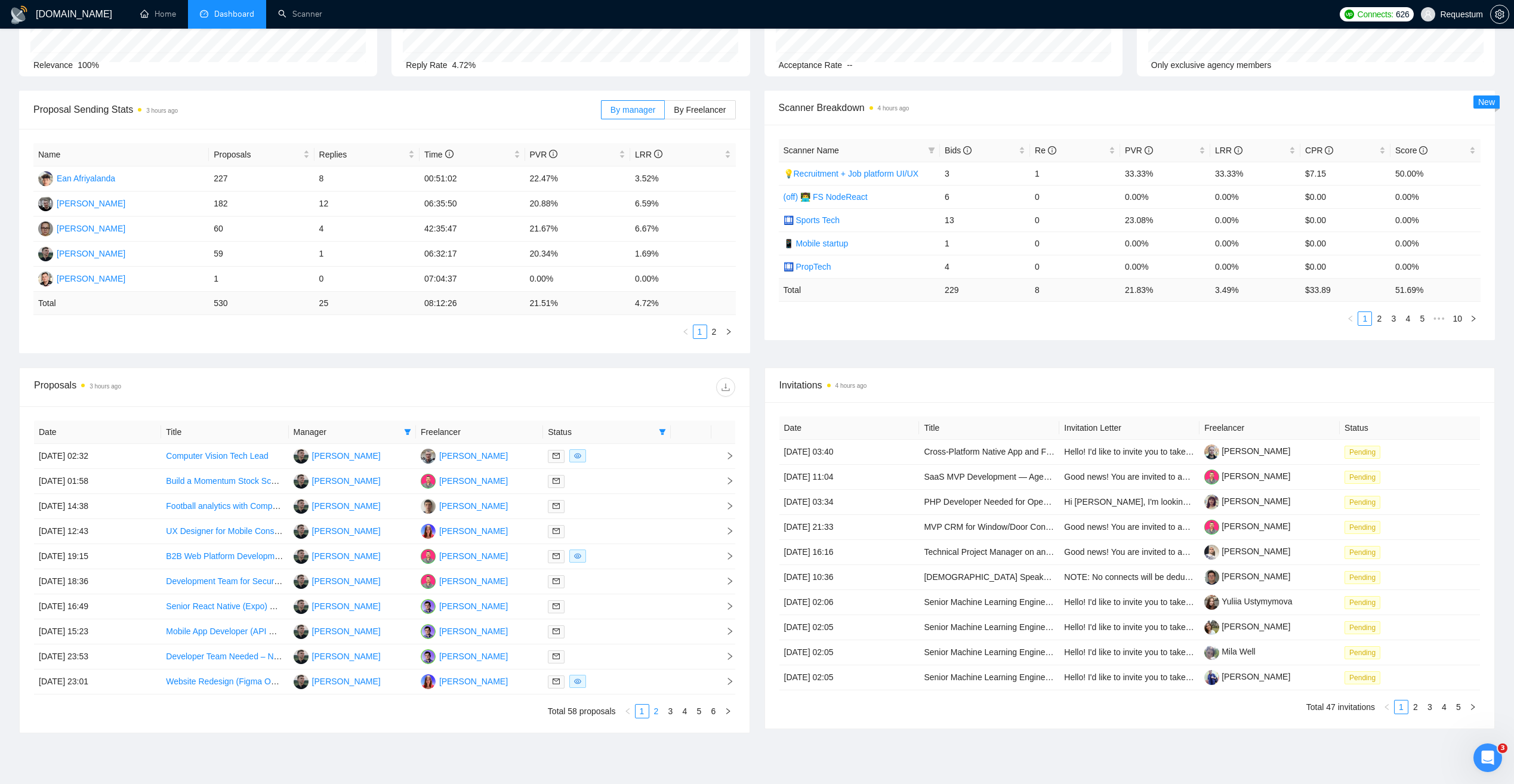
click at [650, 709] on link "2" at bounding box center [656, 711] width 13 height 13
click at [670, 714] on link "3" at bounding box center [671, 711] width 13 height 13
click at [680, 714] on link "4" at bounding box center [685, 711] width 13 height 13
click at [696, 712] on link "5" at bounding box center [699, 711] width 13 height 13
click at [715, 710] on link "6" at bounding box center [714, 711] width 13 height 13
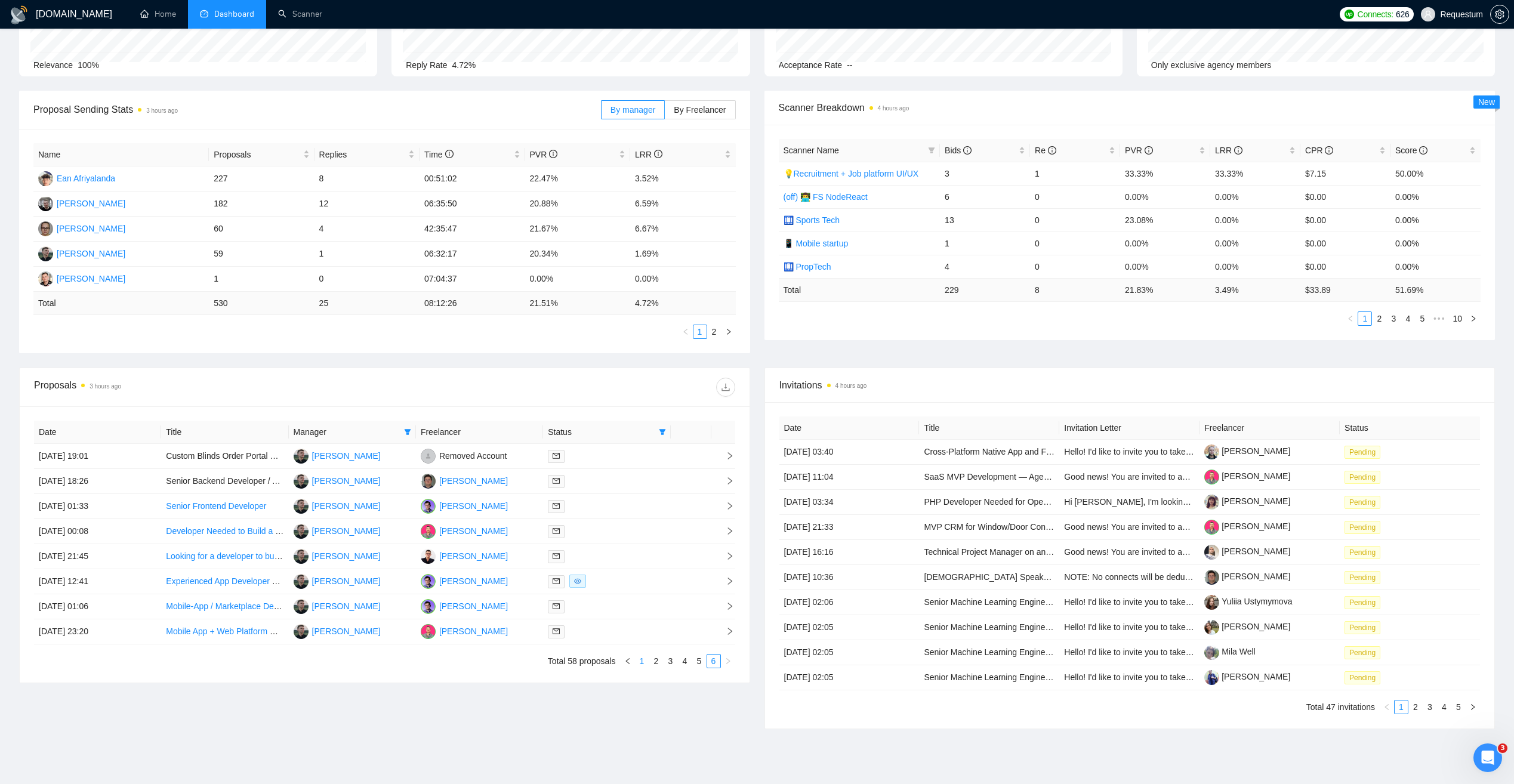
click at [645, 660] on link "1" at bounding box center [642, 661] width 13 height 13
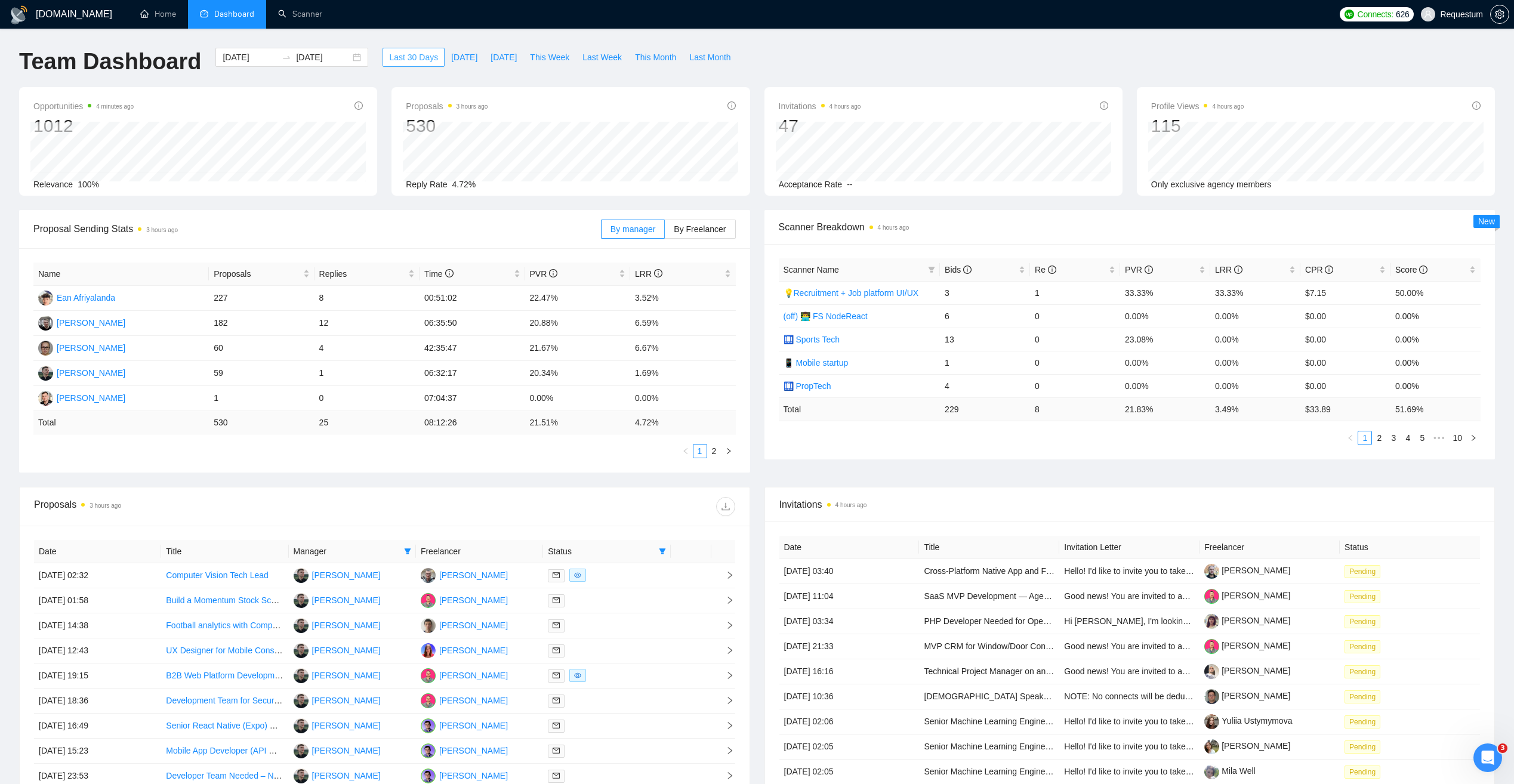
click at [416, 59] on span "Last 30 Days" at bounding box center [413, 58] width 49 height 13
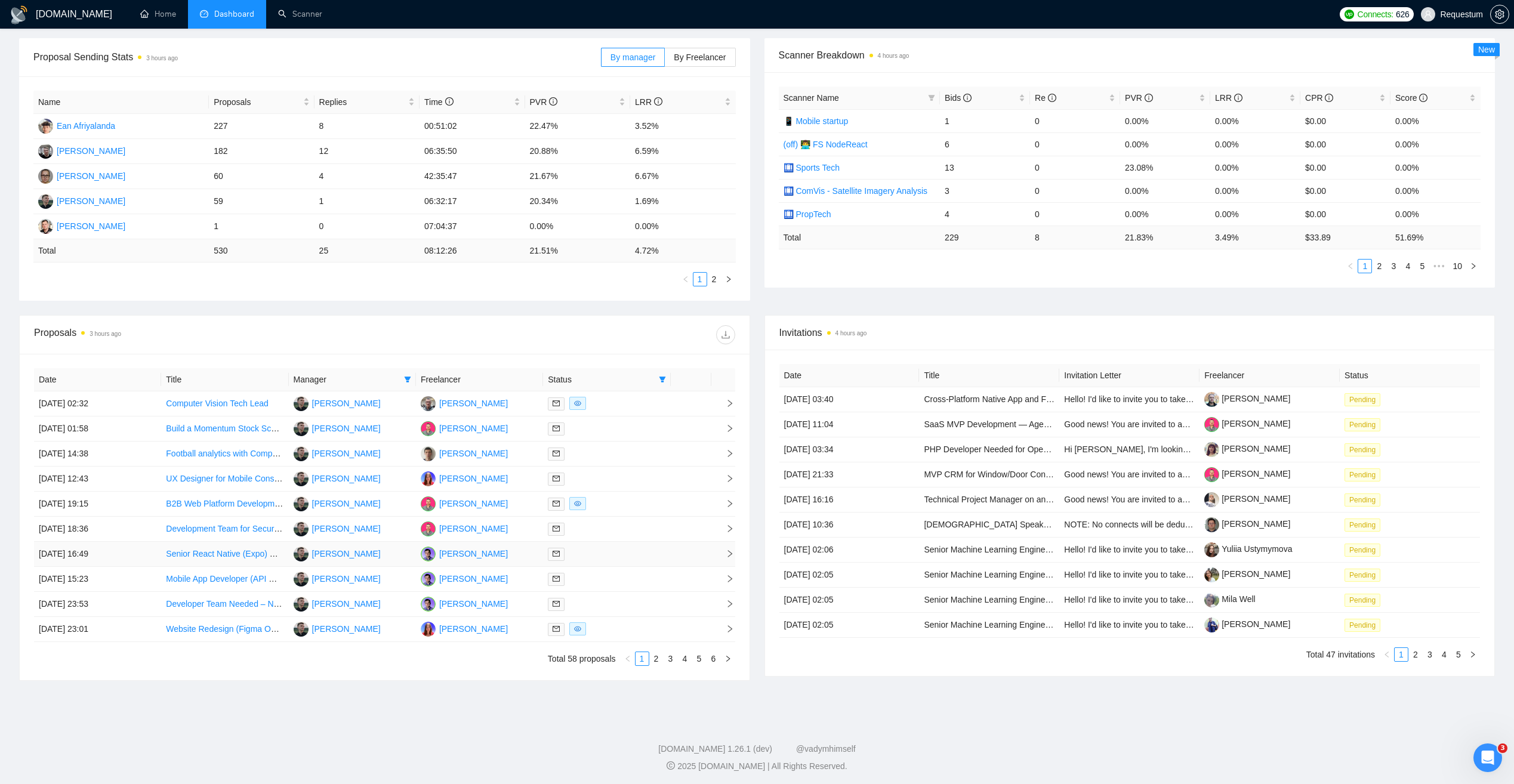
scroll to position [175, 0]
